Goal: Task Accomplishment & Management: Use online tool/utility

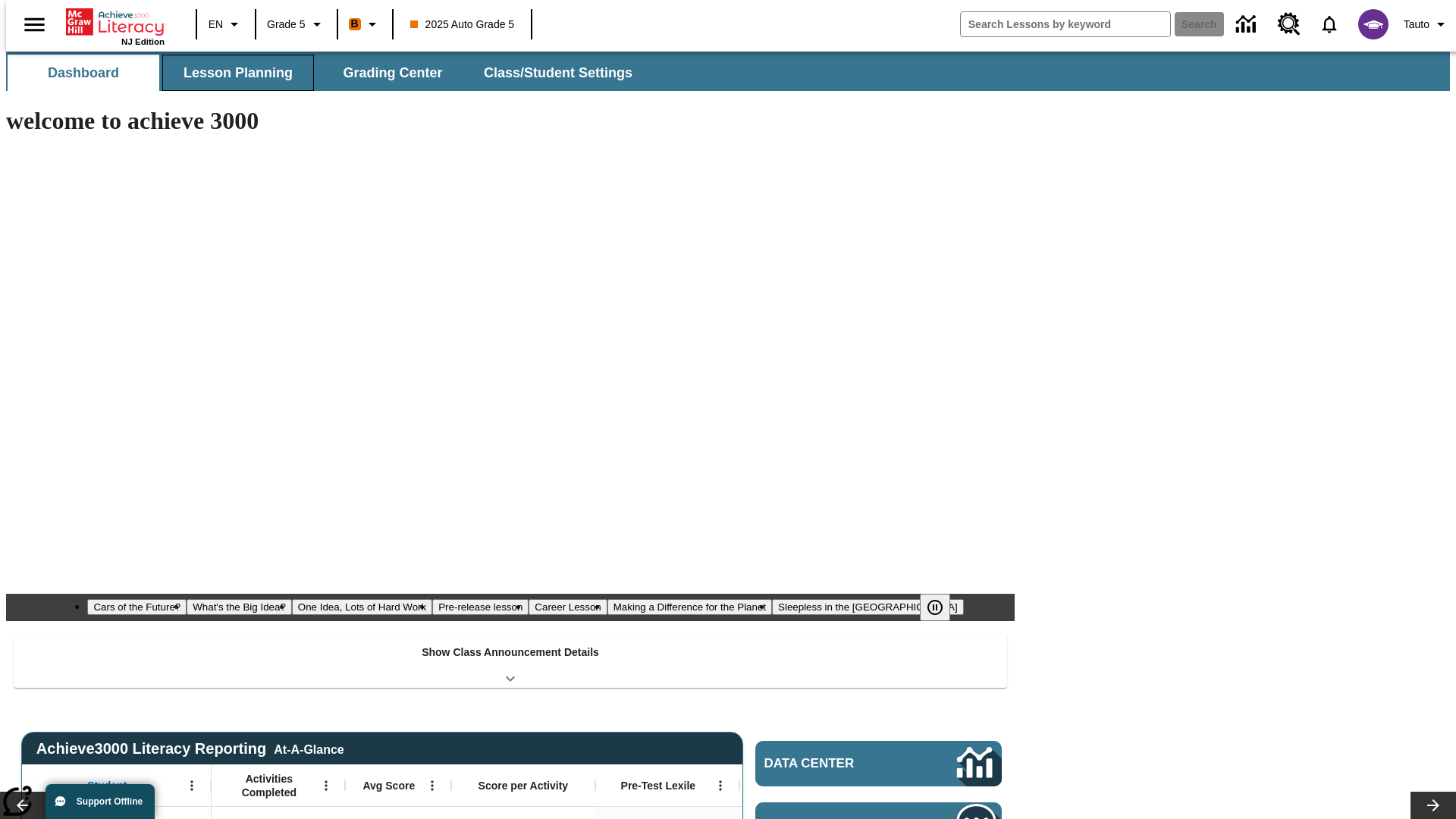
click at [232, 73] on span "Lesson Planning" at bounding box center [238, 73] width 109 height 17
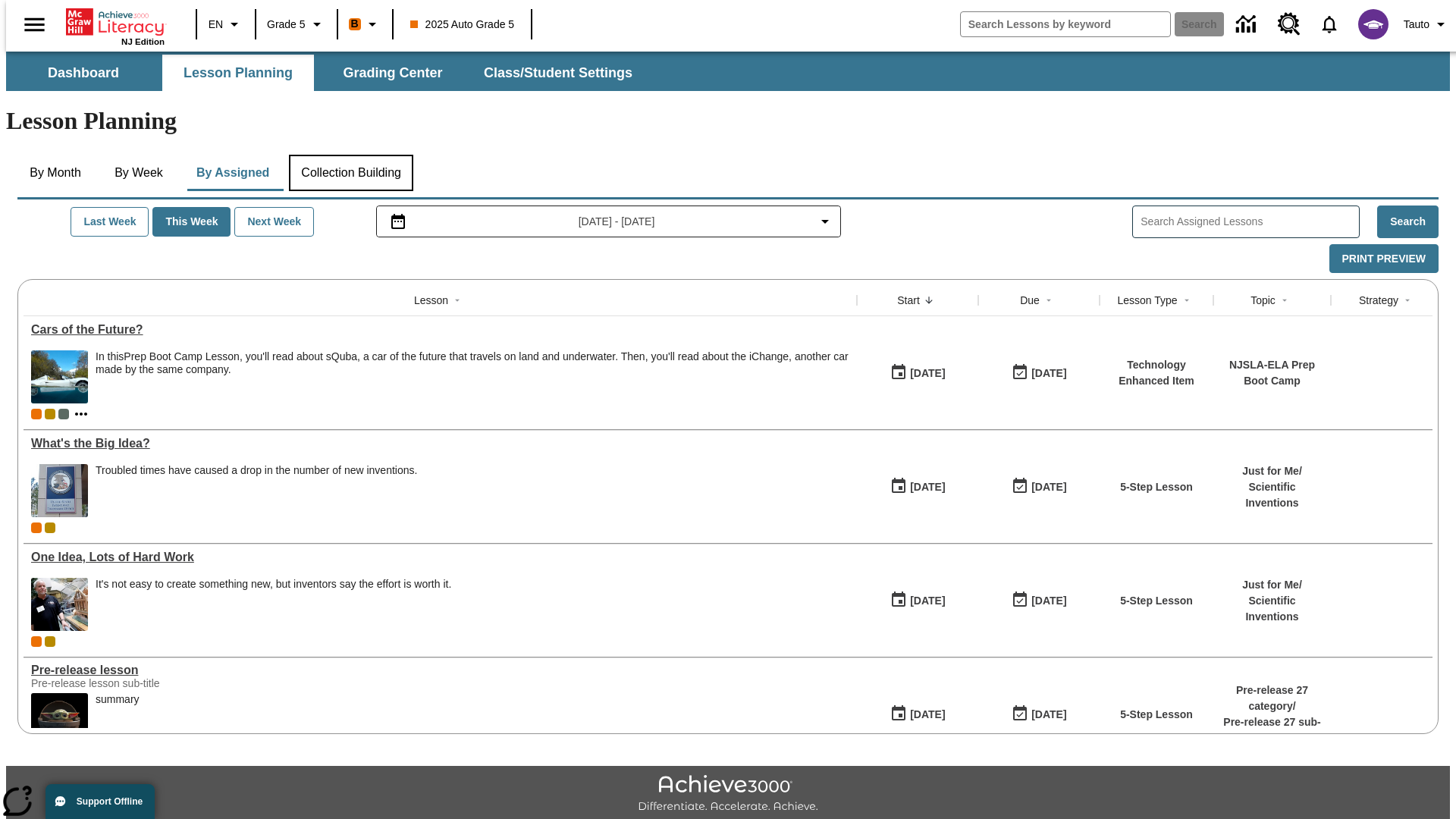
click at [350, 154] on button "Collection Building" at bounding box center [351, 173] width 124 height 36
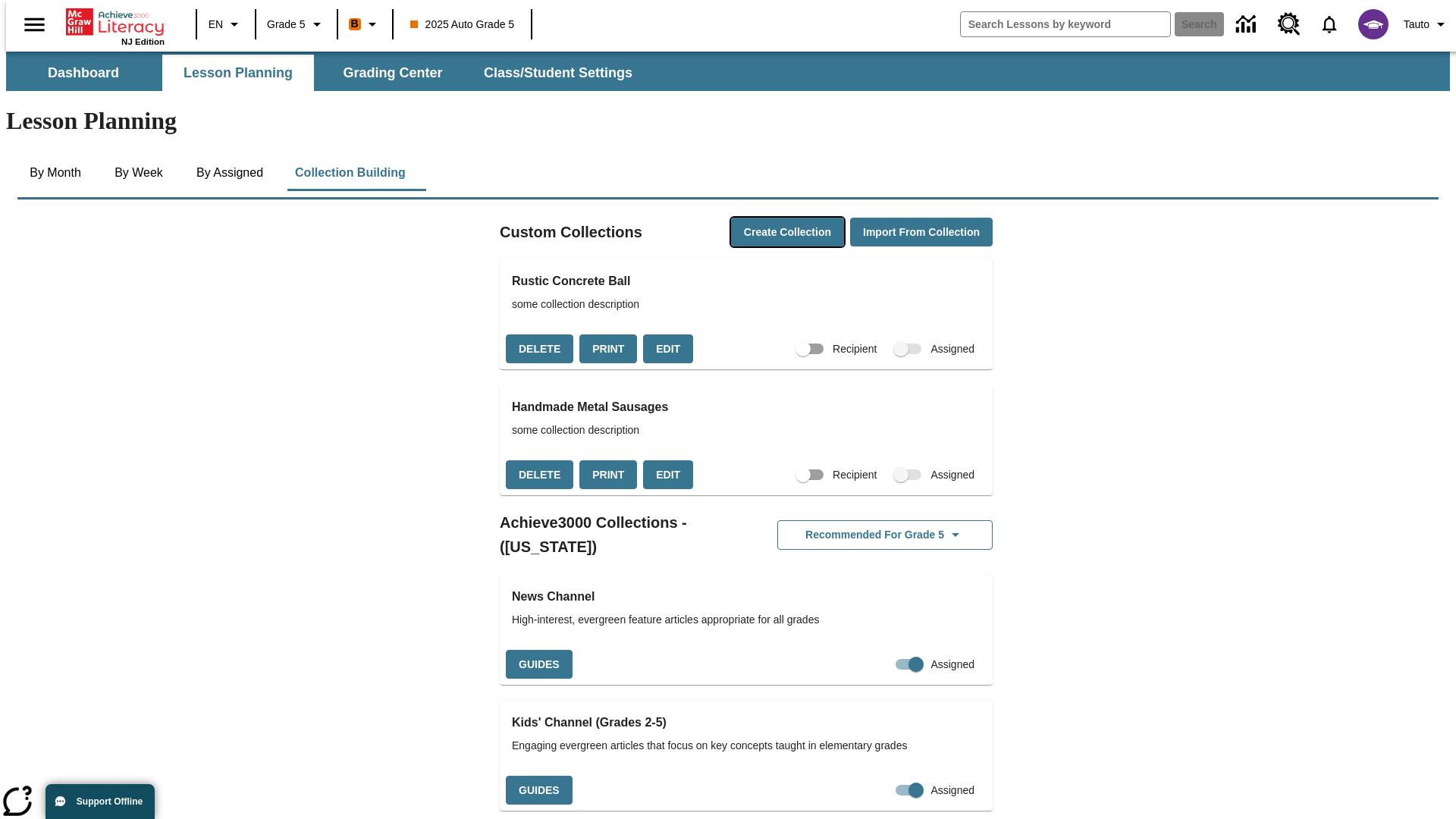
click at [758, 218] on button "Create Collection" at bounding box center [787, 232] width 113 height 29
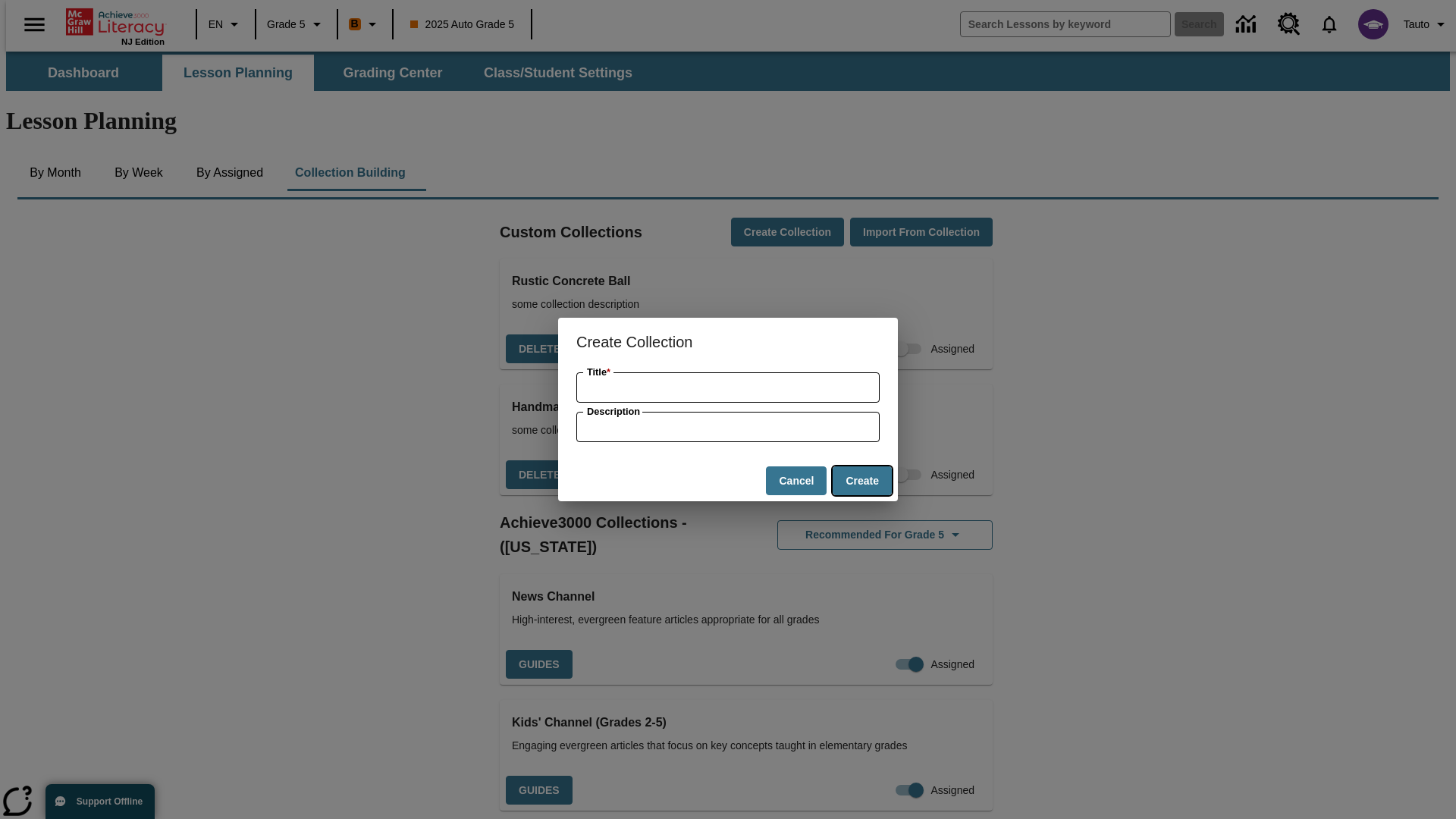
click at [862, 481] on button "Create" at bounding box center [862, 481] width 59 height 29
type input "Handcrafted Cotton Chips"
type input "some collection description"
click at [862, 481] on button "Create" at bounding box center [862, 481] width 59 height 29
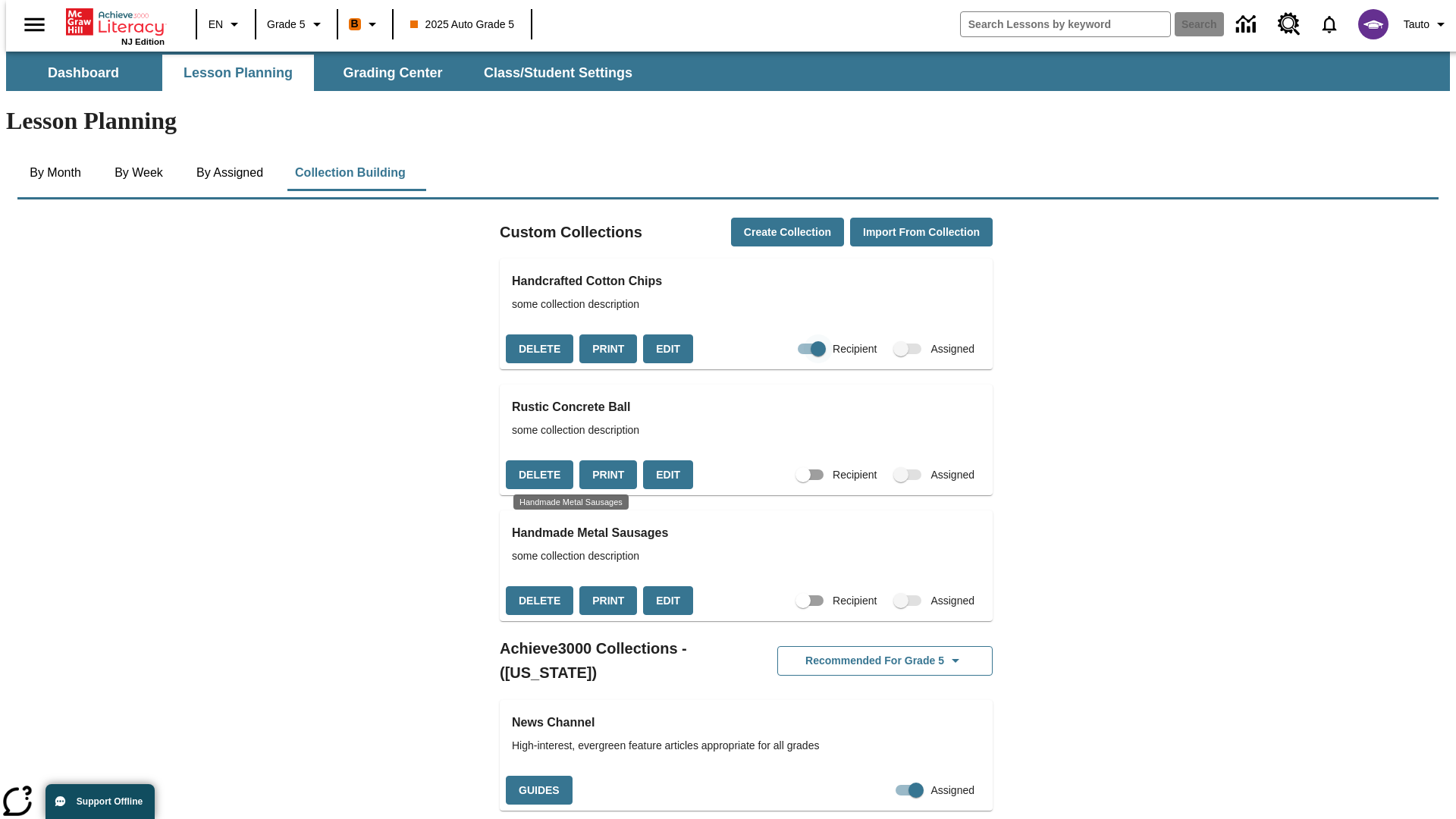
click at [788, 334] on input "Recipient" at bounding box center [818, 349] width 86 height 29
checkbox input "false"
click at [538, 334] on button "Delete" at bounding box center [539, 349] width 67 height 29
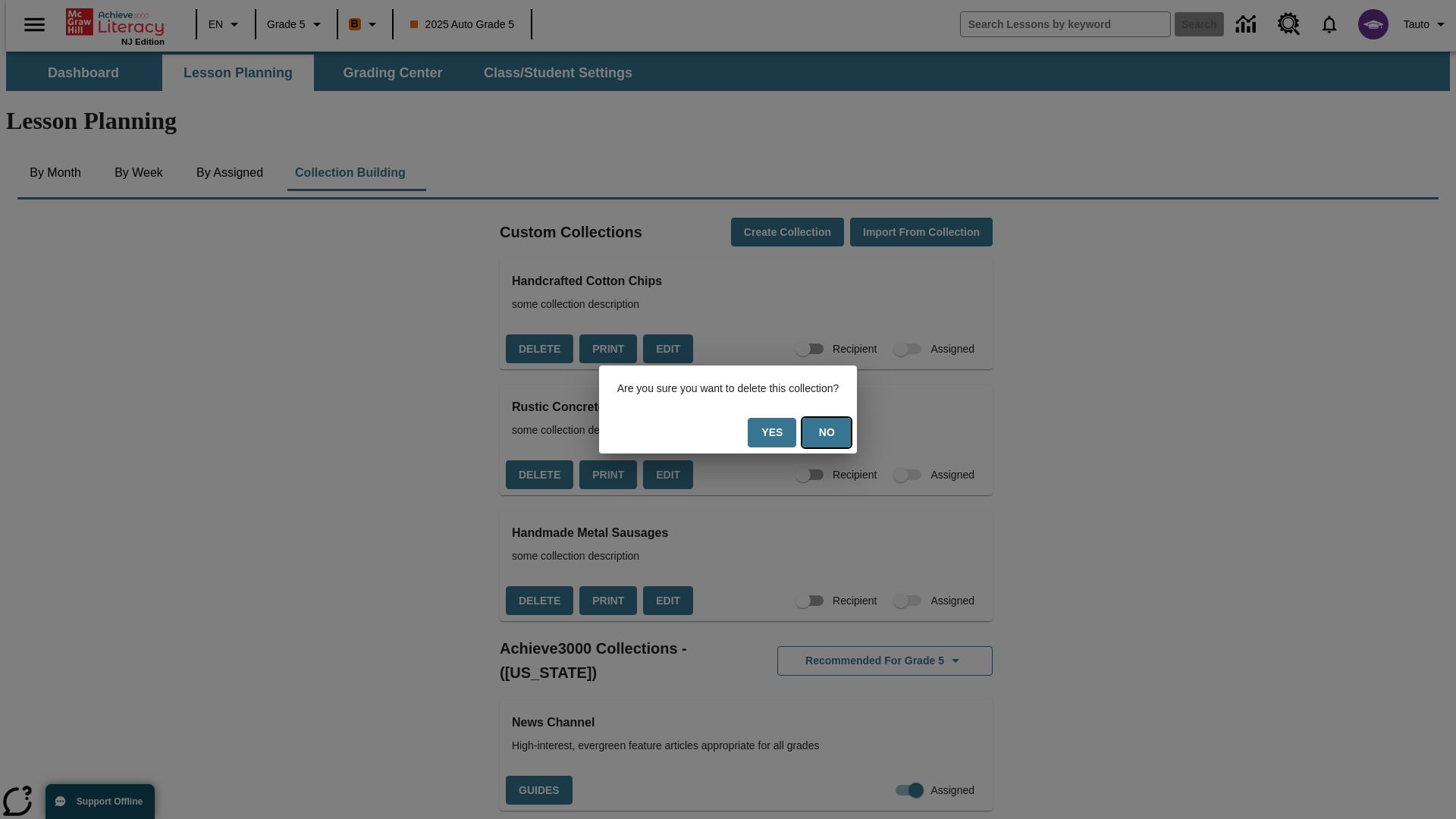
click at [836, 432] on button "No" at bounding box center [826, 432] width 48 height 29
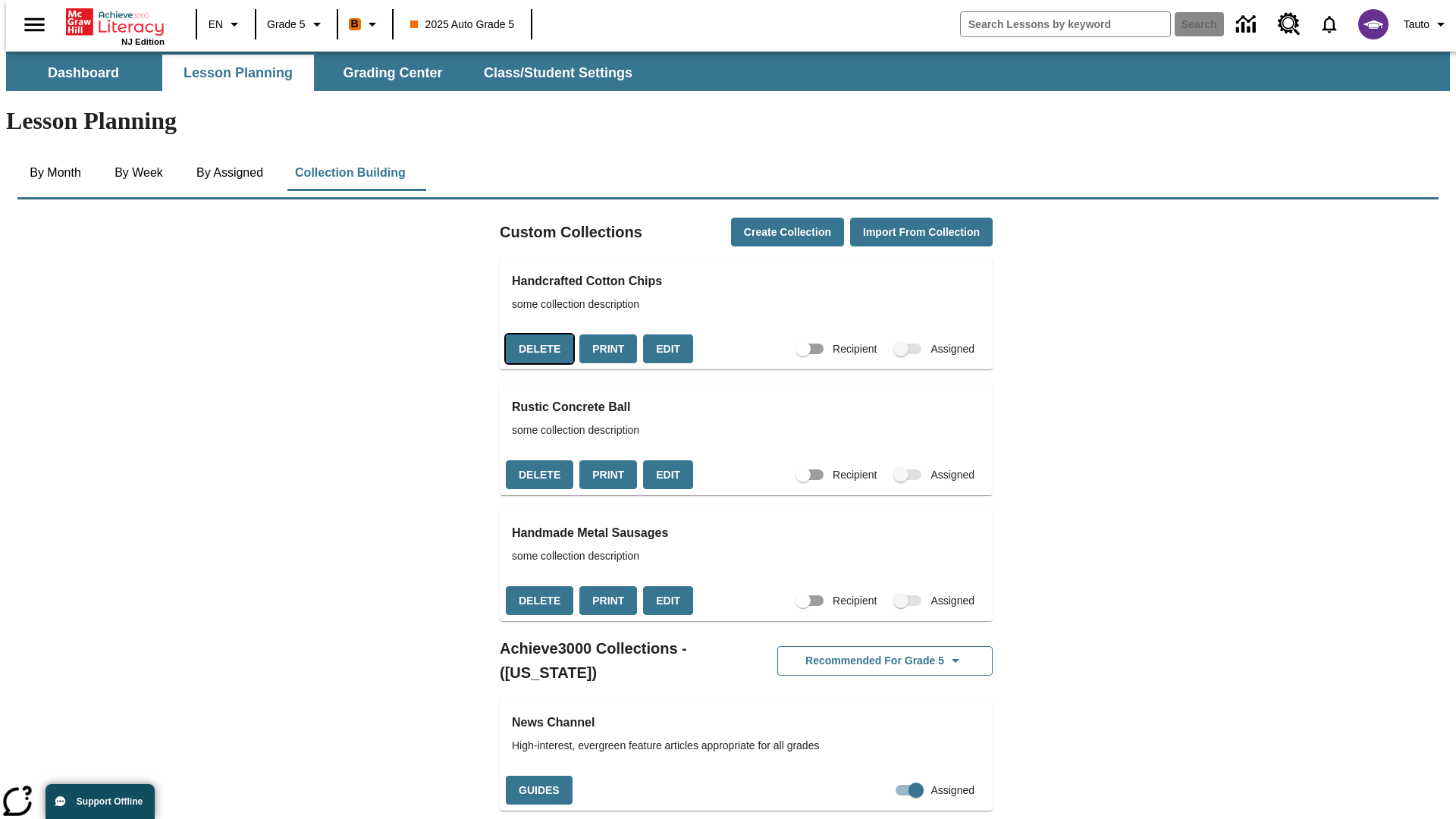
scroll to position [275, 0]
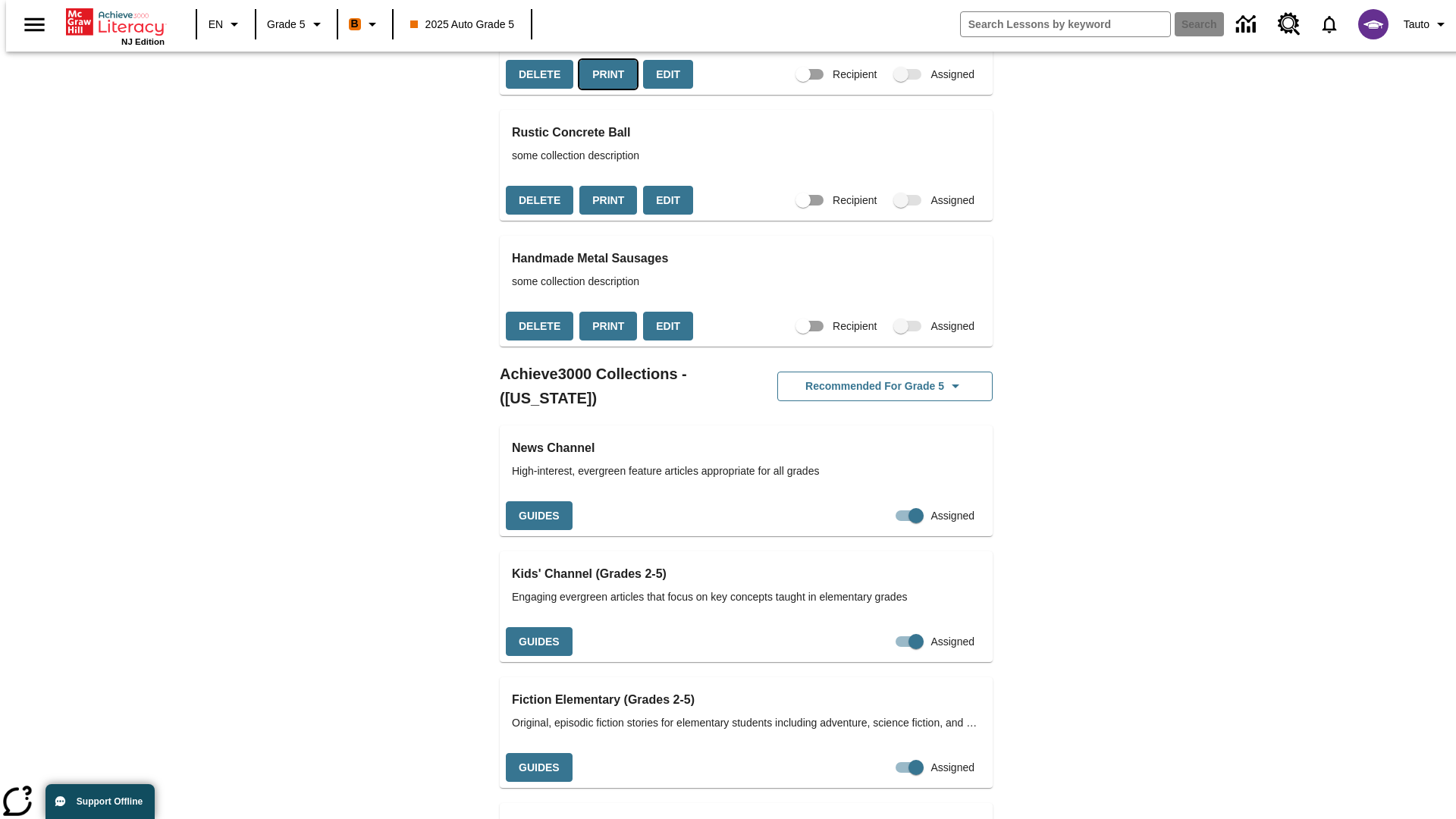
click at [604, 90] on button "Print" at bounding box center [608, 74] width 58 height 29
